Goal: Task Accomplishment & Management: Complete application form

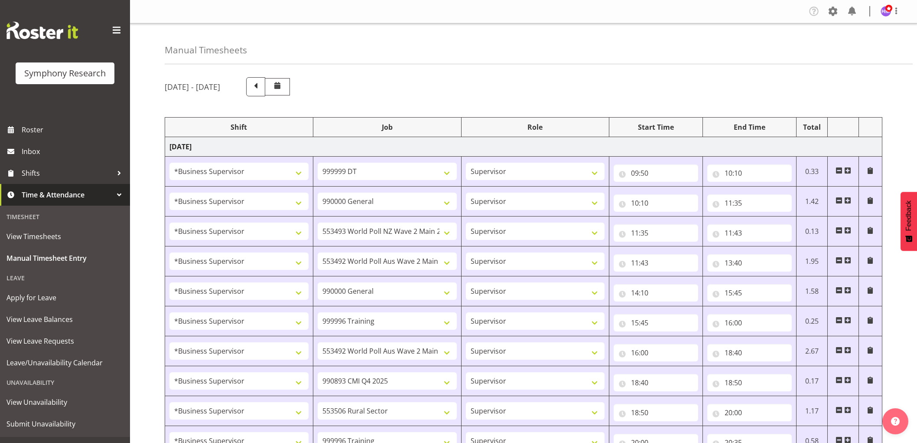
select select "1607"
select select "760"
select select "1607"
select select "743"
select select "1607"
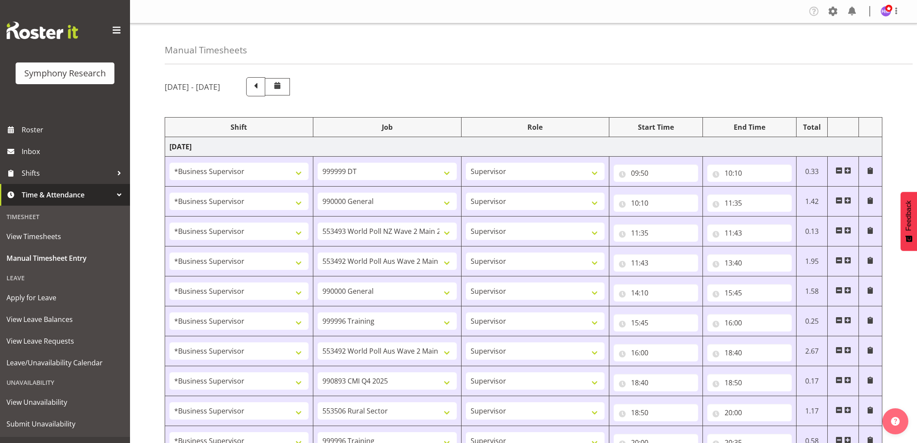
select select "10527"
select select "1607"
select select "10499"
select select "1607"
select select "743"
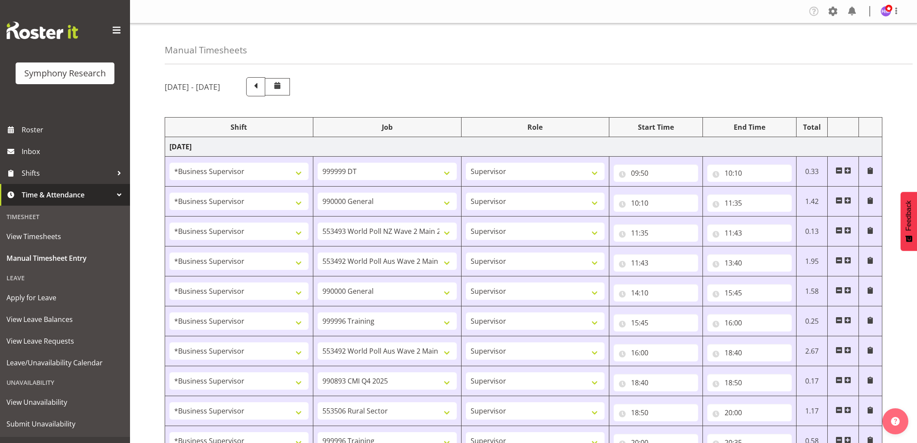
select select "1607"
select select "757"
select select "1607"
select select "10499"
select select "1607"
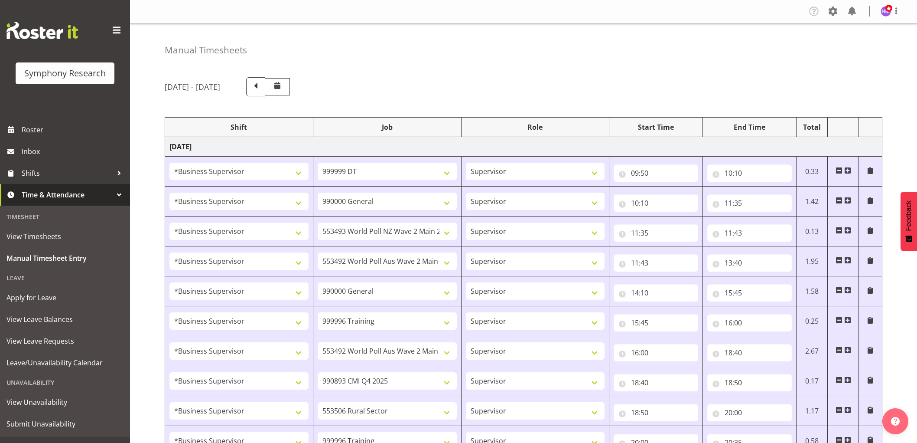
select select "10575"
select select "1607"
select select "10587"
select select "1607"
select select "757"
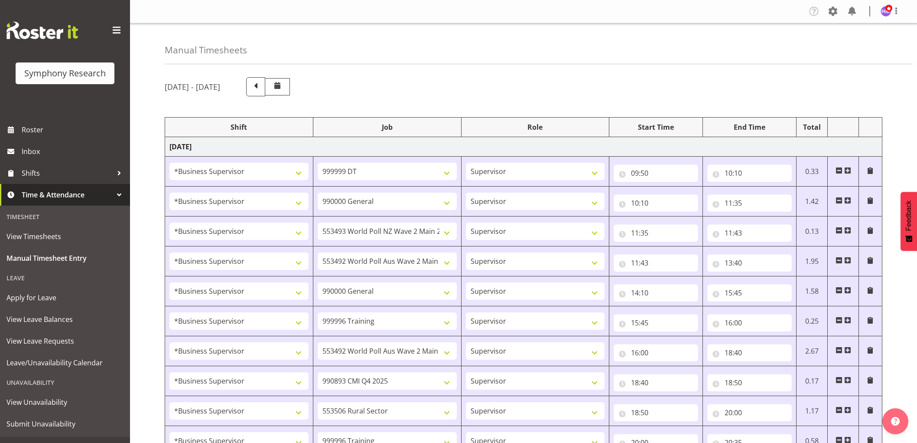
select select "1607"
select select "10575"
select select "1607"
select select "10485"
select select "1607"
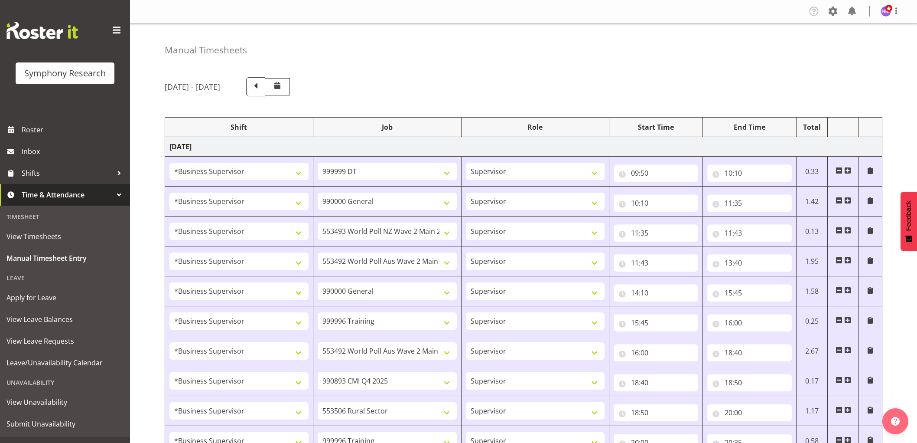
select select "10633"
select select "1607"
select select "10527"
select select "1607"
select select "10499"
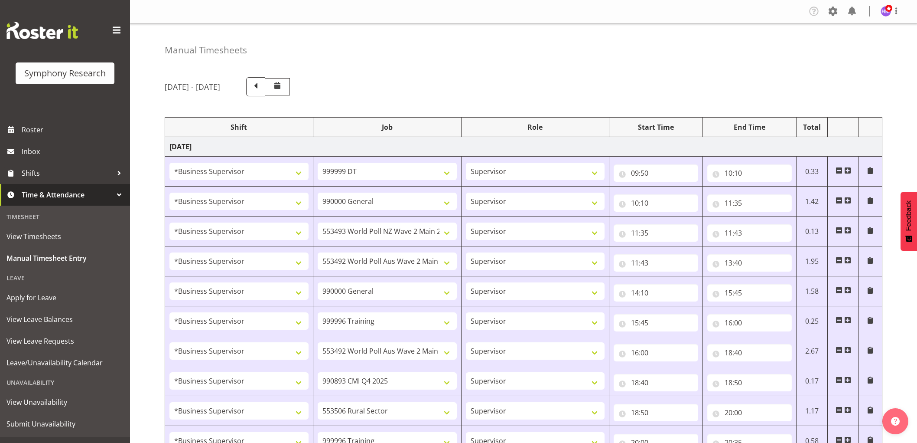
select select "1607"
select select "10731"
select select "1607"
select select "10587"
select select "1607"
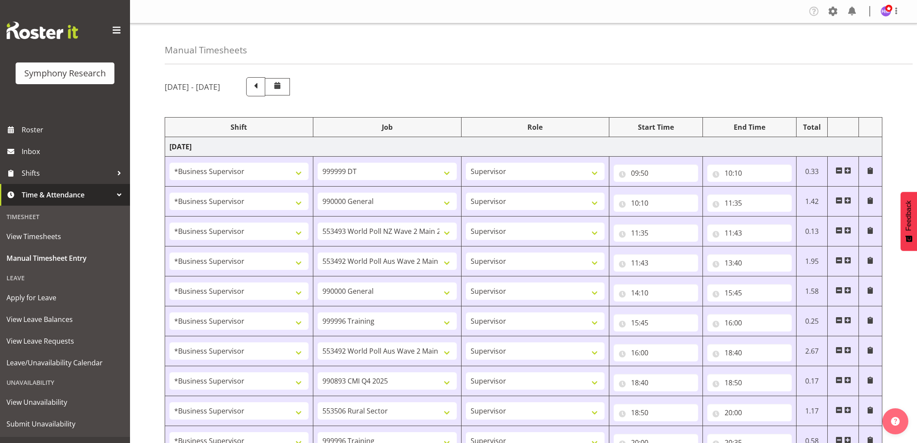
select select "10575"
select select "1607"
select select "10499"
select select "1607"
select select "10633"
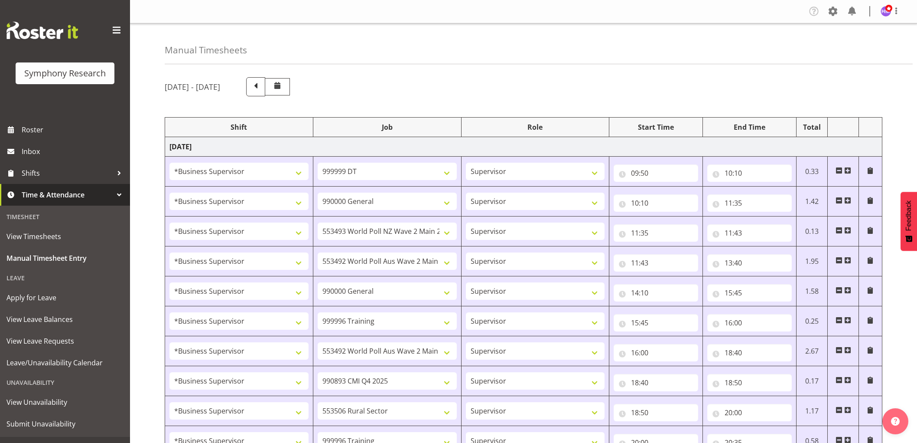
select select "1607"
select select "743"
select select "1607"
select select "10499"
select select "1607"
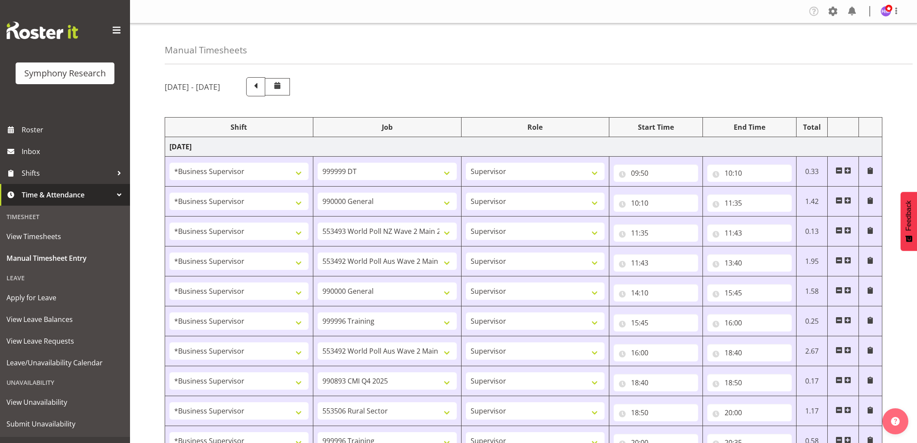
select select "757"
select select "10"
select select "45"
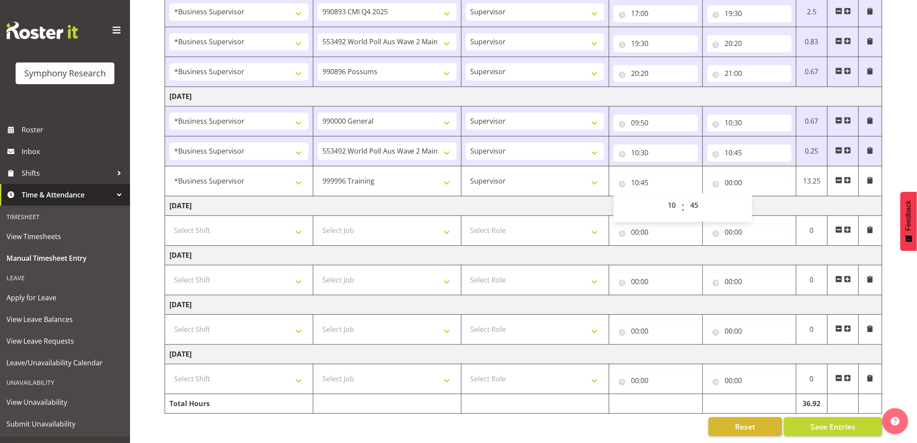
scroll to position [696, 0]
click at [727, 174] on input "00:00" at bounding box center [749, 182] width 85 height 17
click at [768, 197] on select "00 01 02 03 04 05 06 07 08 09 10 11 12 13 14 15 16 17 18 19 20 21 22 23" at bounding box center [767, 205] width 20 height 17
select select "13"
click at [757, 197] on select "00 01 02 03 04 05 06 07 08 09 10 11 12 13 14 15 16 17 18 19 20 21 22 23" at bounding box center [767, 205] width 20 height 17
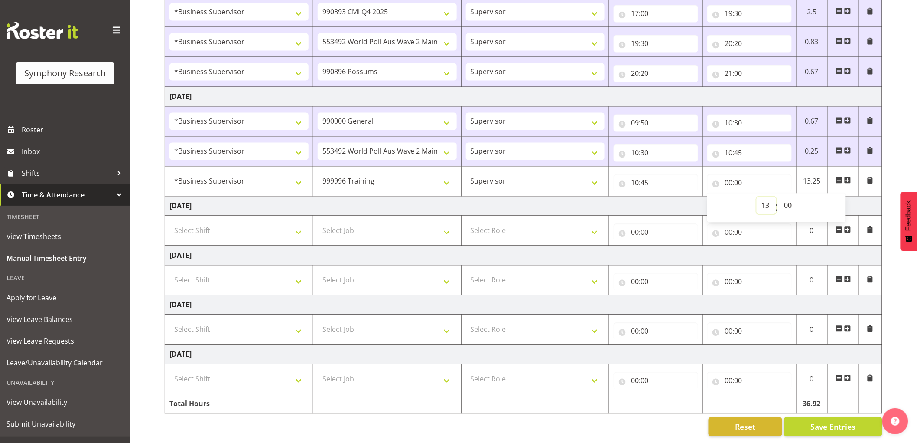
type input "13:00"
click at [842, 421] on span "Save Entries" at bounding box center [833, 426] width 45 height 11
click at [846, 177] on span at bounding box center [847, 180] width 7 height 7
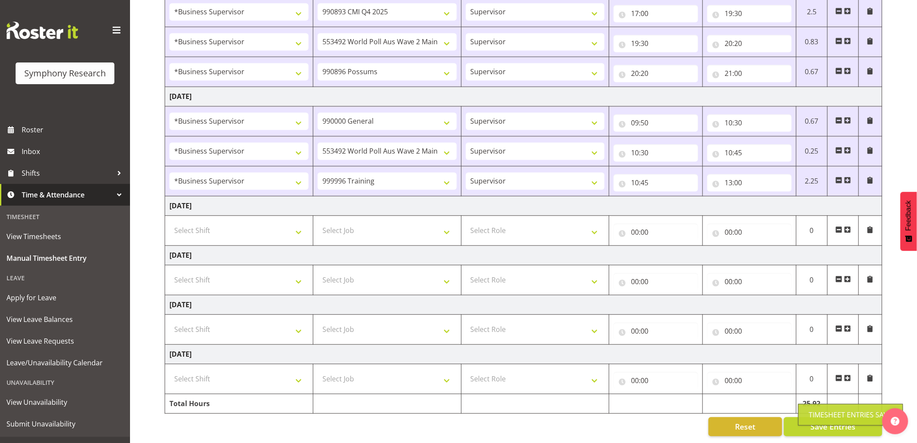
click at [848, 177] on span at bounding box center [847, 180] width 7 height 7
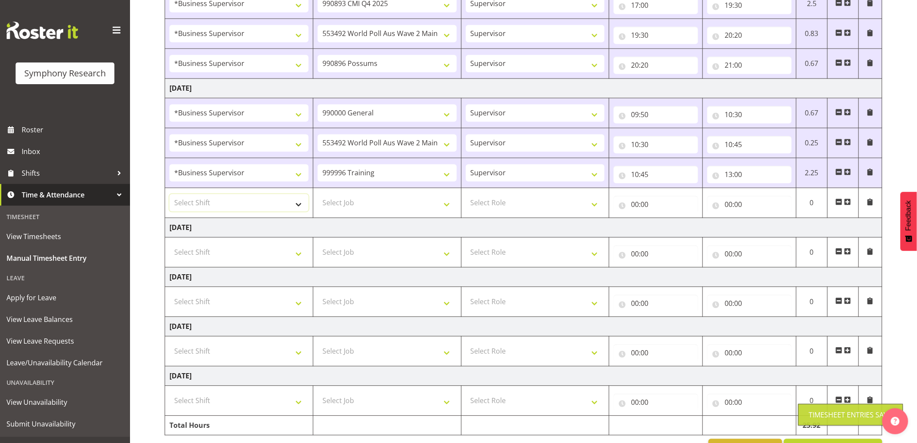
click at [244, 205] on select "Select Shift !!Weekend Residential (Roster IT Shift Label) *Business 9/10am ~ 4…" at bounding box center [238, 202] width 139 height 17
select select "1607"
click at [169, 195] on select "Select Shift !!Weekend Residential (Roster IT Shift Label) *Business 9/10am ~ 4…" at bounding box center [238, 202] width 139 height 17
click at [330, 193] on td "Select Job 550060 IF Admin 553492 World Poll Aus Wave 2 Main 2025 553493 World …" at bounding box center [387, 203] width 148 height 30
click at [338, 211] on select "Select Job 550060 IF Admin 553492 World Poll Aus Wave 2 Main 2025 553493 World …" at bounding box center [387, 202] width 139 height 17
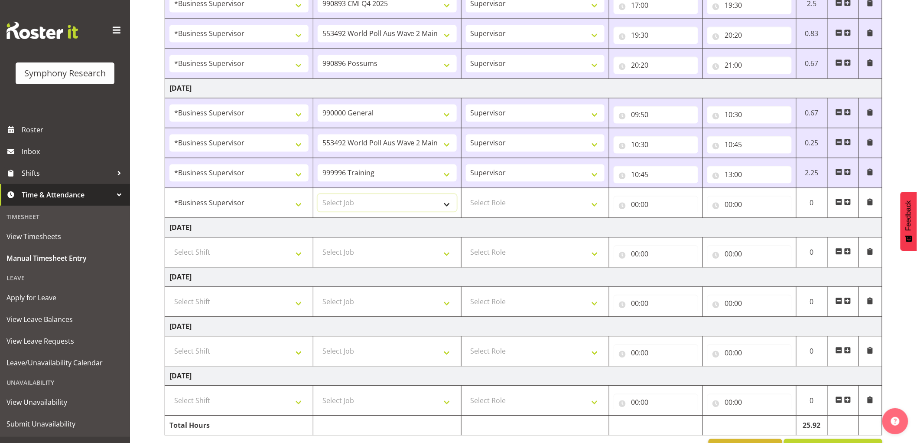
select select "10587"
click at [318, 195] on select "Select Job 550060 IF Admin 553492 World Poll Aus Wave 2 Main 2025 553493 World …" at bounding box center [387, 202] width 139 height 17
drag, startPoint x: 531, startPoint y: 197, endPoint x: 532, endPoint y: 210, distance: 13.1
click at [531, 197] on select "Select Role Supervisor Interviewing Briefing" at bounding box center [535, 202] width 139 height 17
select select "45"
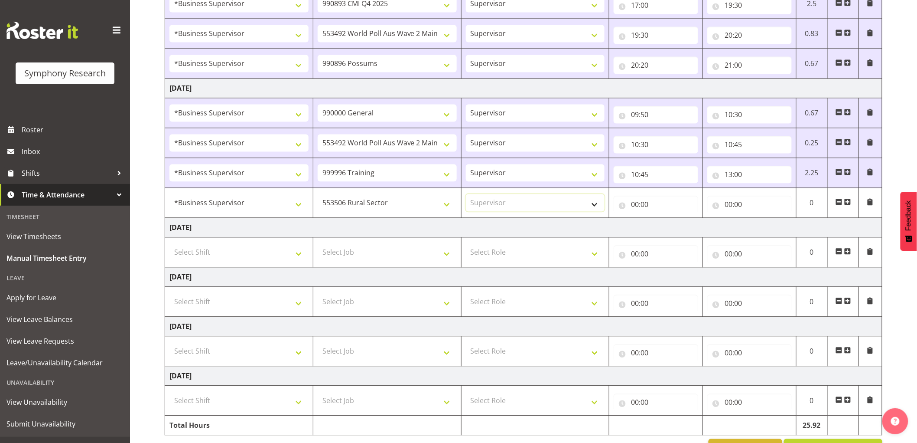
click at [466, 195] on select "Select Role Supervisor Interviewing Briefing" at bounding box center [535, 202] width 139 height 17
click at [643, 210] on input "00:00" at bounding box center [656, 204] width 85 height 17
click at [672, 232] on select "00 01 02 03 04 05 06 07 08 09 10 11 12 13 14 15 16 17 18 19 20 21 22 23" at bounding box center [673, 226] width 20 height 17
select select "13"
click at [663, 219] on select "00 01 02 03 04 05 06 07 08 09 10 11 12 13 14 15 16 17 18 19 20 21 22 23" at bounding box center [673, 226] width 20 height 17
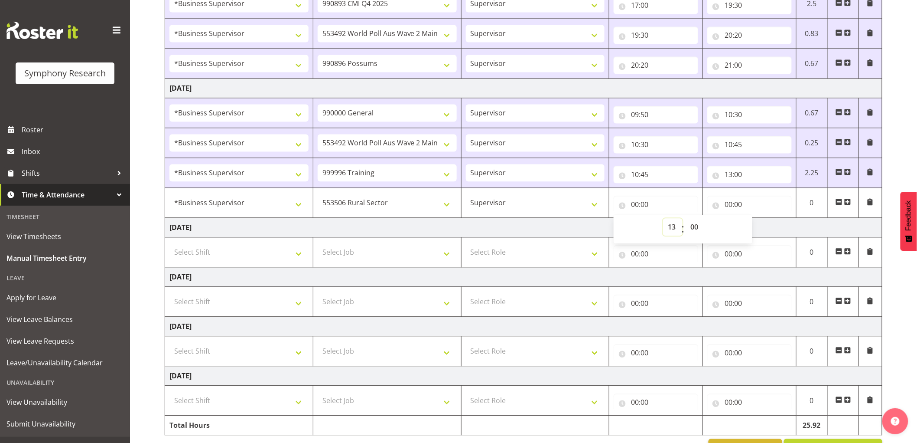
type input "13:00"
